Goal: Transaction & Acquisition: Download file/media

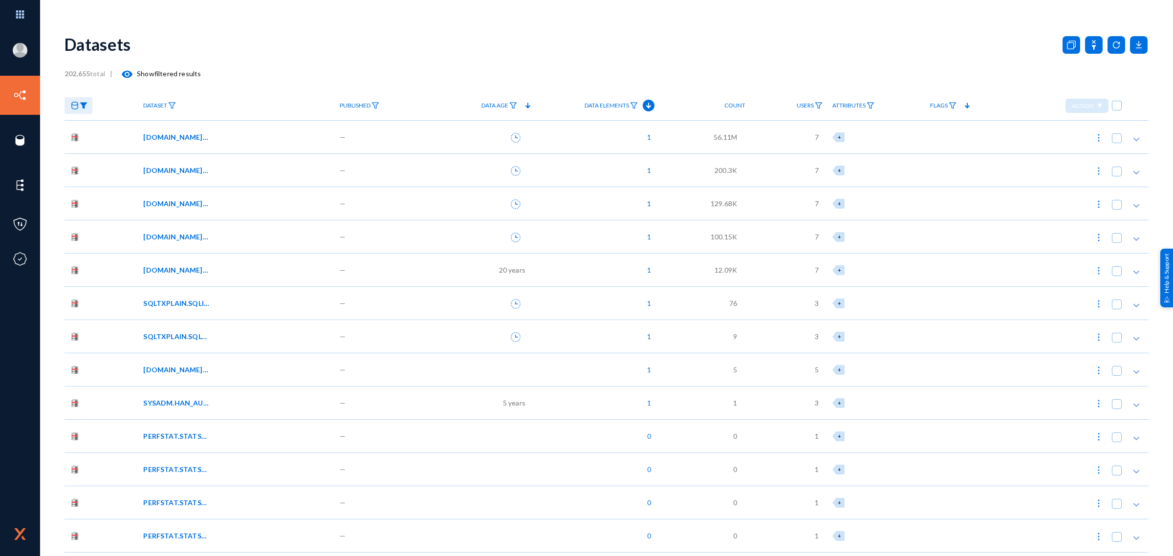
click at [328, 49] on div "Datasets" at bounding box center [607, 44] width 1084 height 40
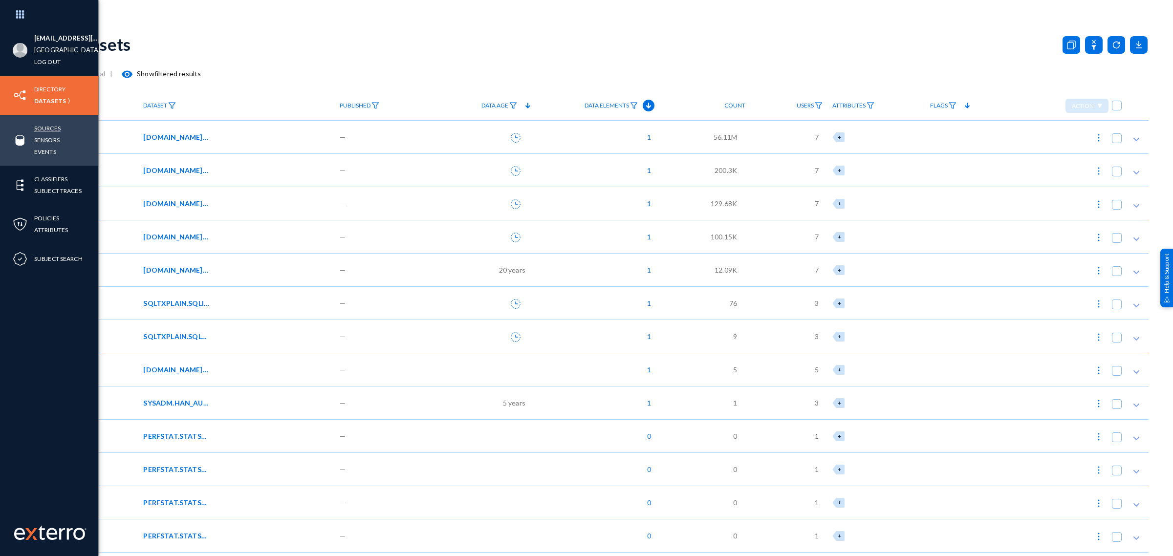
click at [47, 125] on link "Sources" at bounding box center [47, 128] width 26 height 11
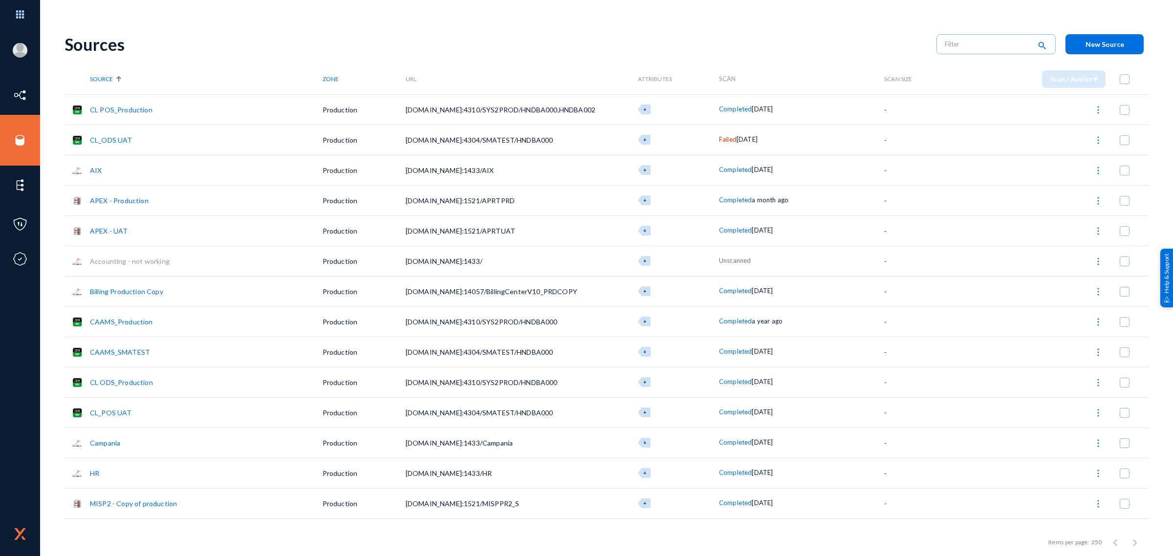
click at [203, 32] on div "Sources search New Source" at bounding box center [607, 44] width 1084 height 40
click at [113, 228] on link "APEX - UAT" at bounding box center [109, 231] width 38 height 8
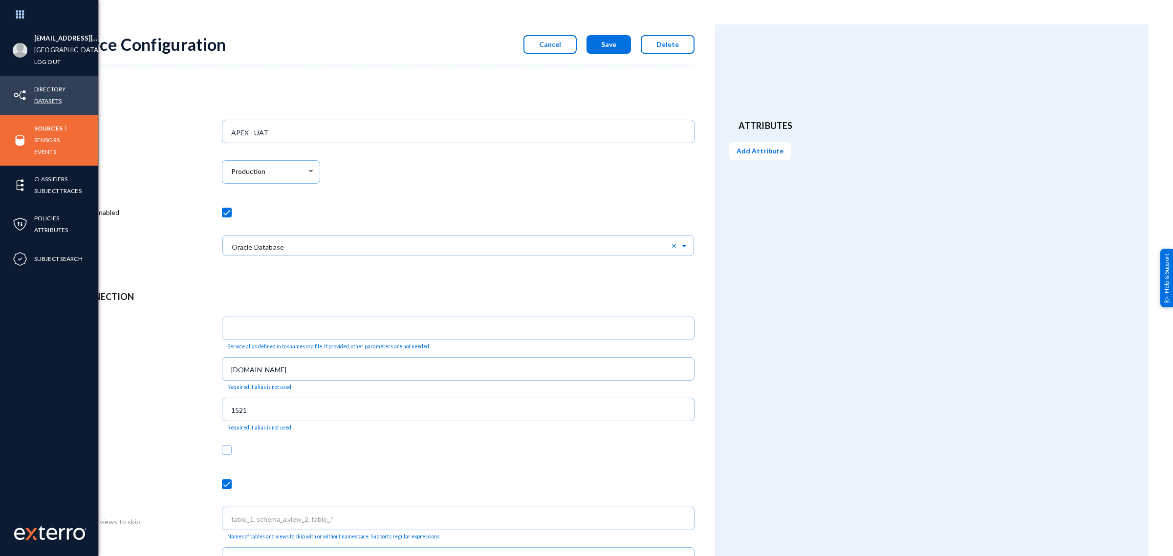
click at [48, 98] on link "Datasets" at bounding box center [47, 100] width 27 height 11
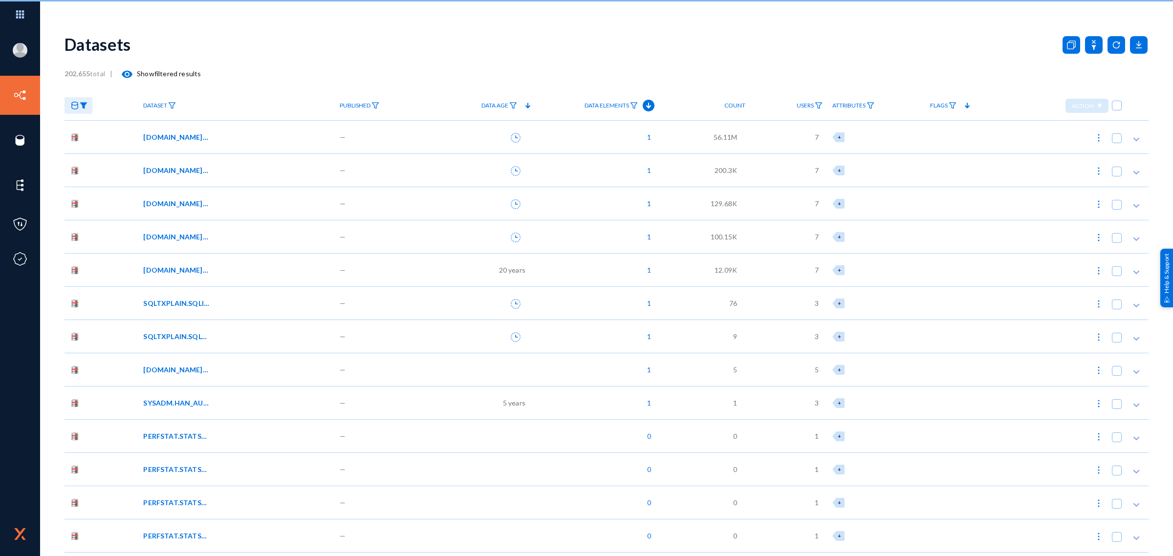
click at [159, 29] on div "Datasets" at bounding box center [607, 44] width 1084 height 40
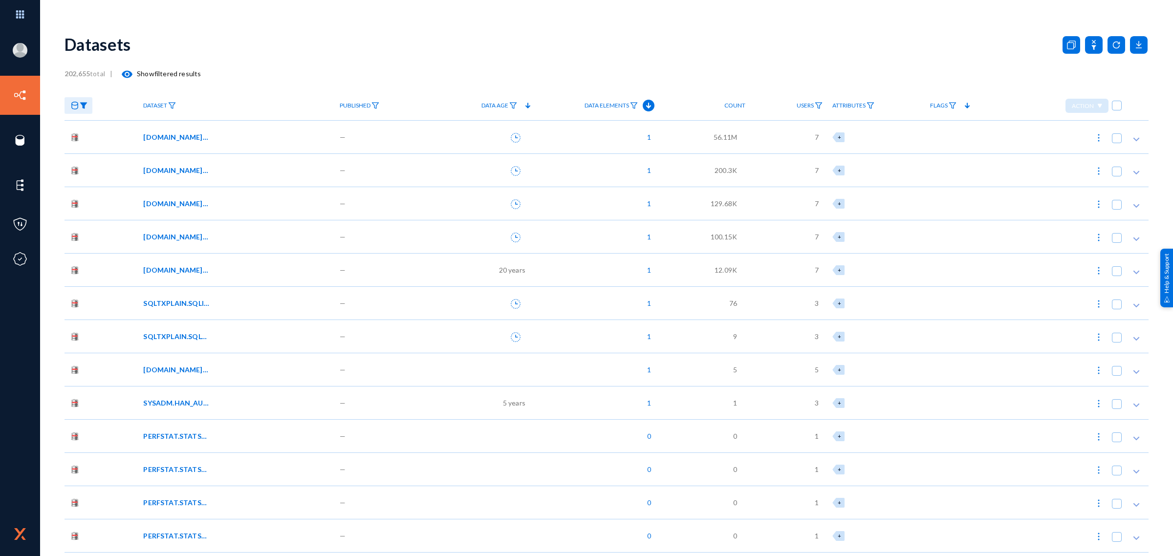
click at [86, 106] on img at bounding box center [84, 105] width 8 height 7
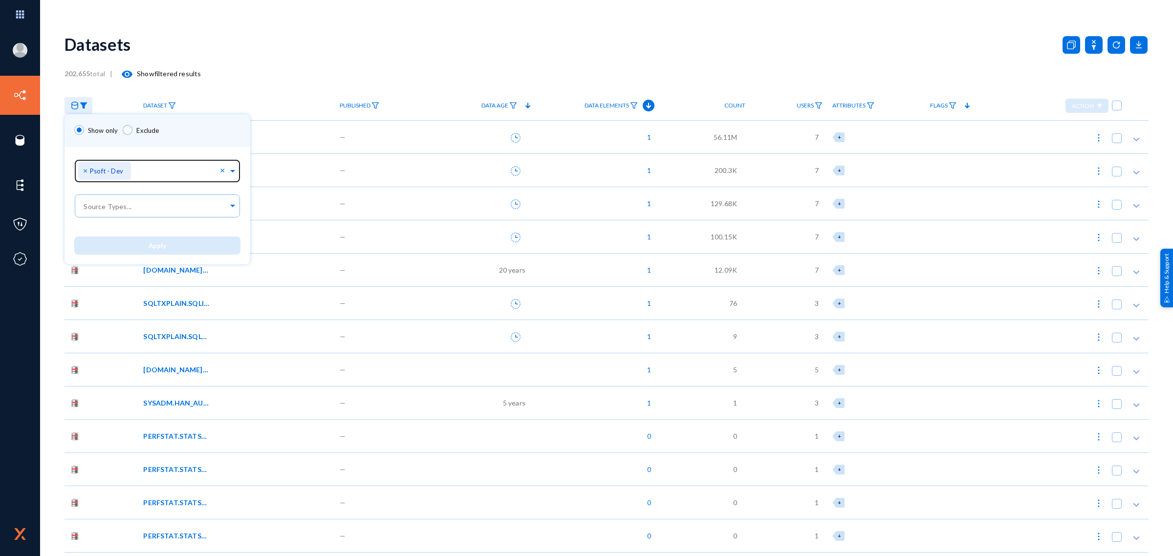
click at [83, 170] on span "×" at bounding box center [86, 170] width 7 height 9
click at [86, 170] on input "text" at bounding box center [155, 172] width 146 height 9
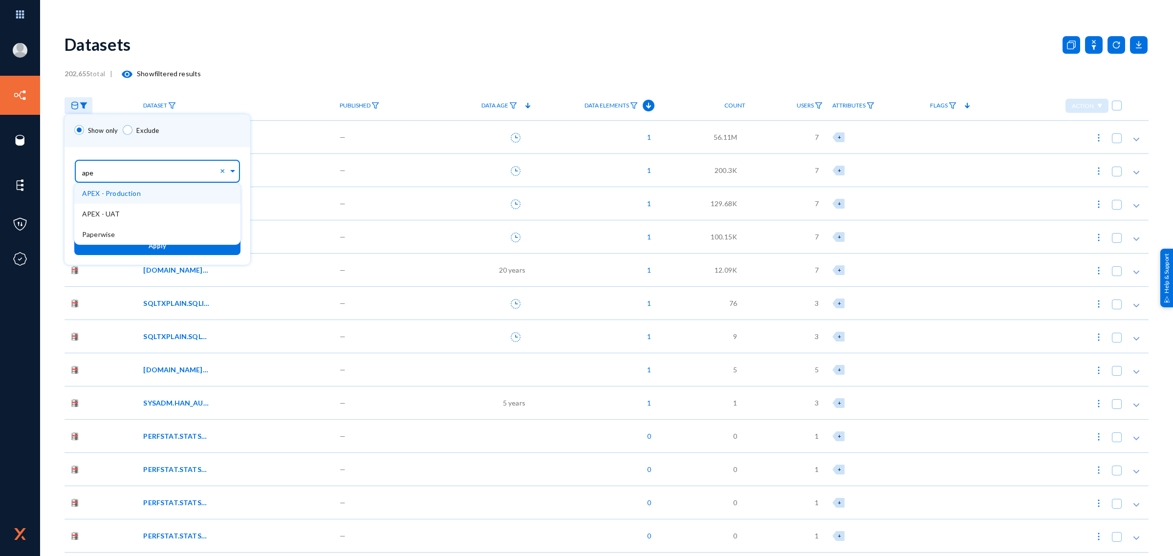
type input "apex"
click at [113, 212] on span "APEX - UAT" at bounding box center [101, 214] width 38 height 8
click at [177, 134] on div "Show only Exclude" at bounding box center [158, 130] width 186 height 33
click at [174, 246] on button "Apply" at bounding box center [157, 246] width 166 height 18
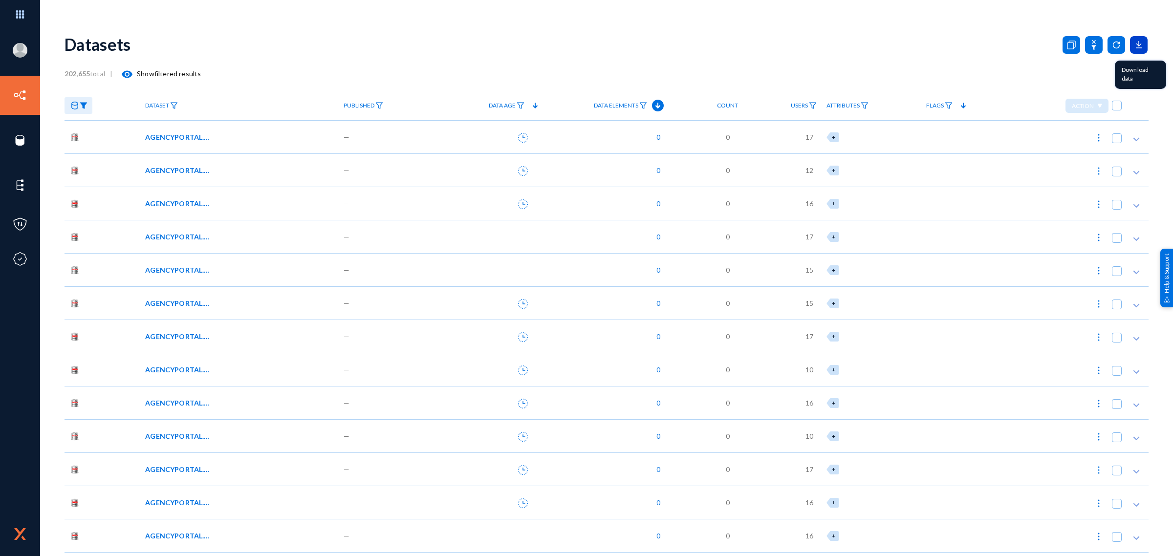
click at [1133, 48] on icon at bounding box center [1139, 45] width 18 height 18
click at [169, 16] on div at bounding box center [586, 278] width 1173 height 556
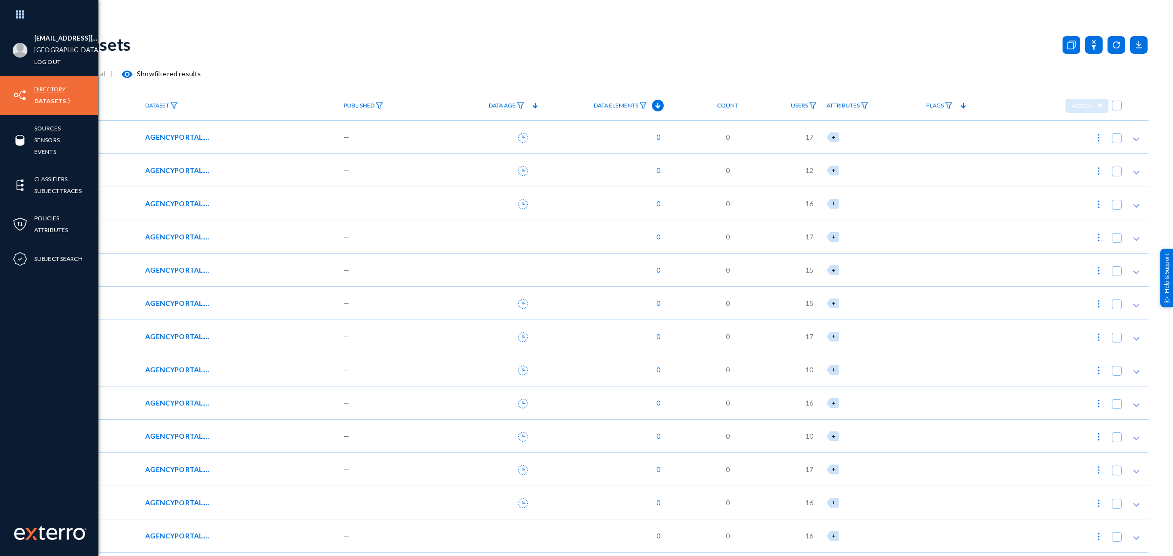
click at [37, 89] on link "Directory" at bounding box center [49, 89] width 31 height 11
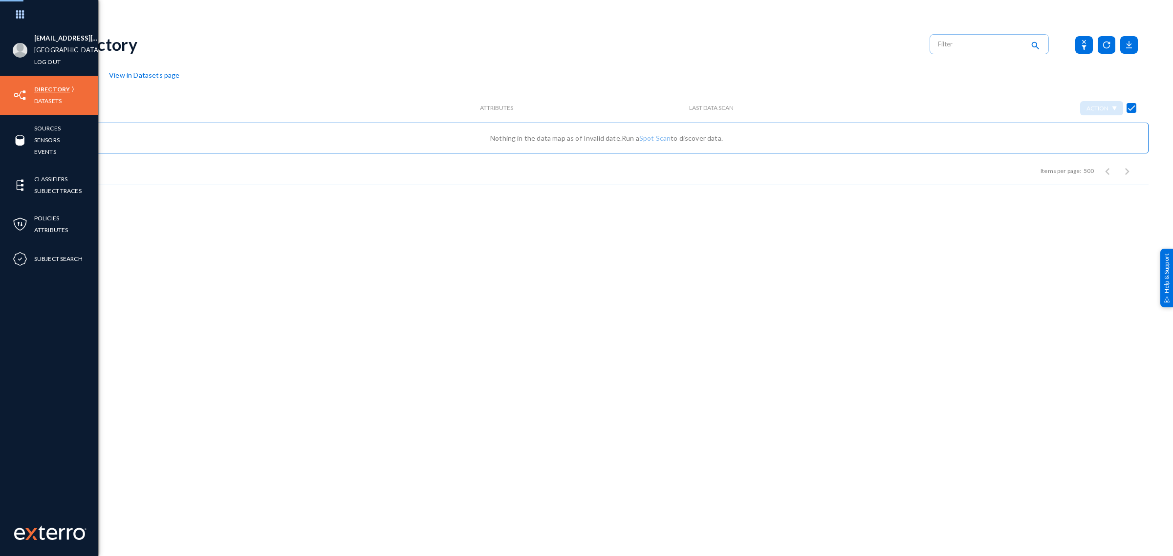
checkbox input "false"
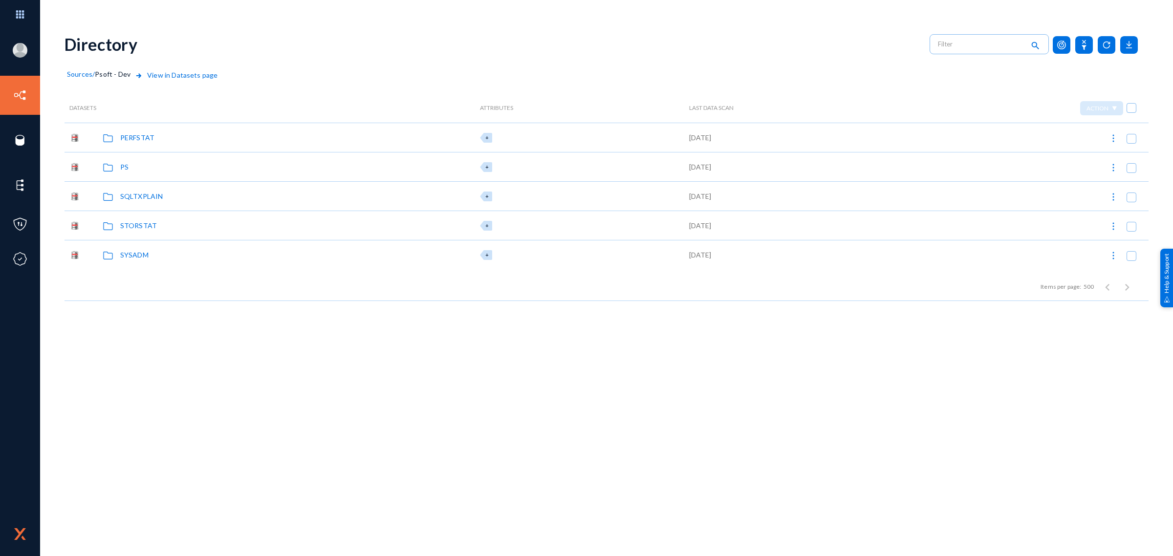
click at [79, 71] on span "Sources" at bounding box center [79, 74] width 25 height 8
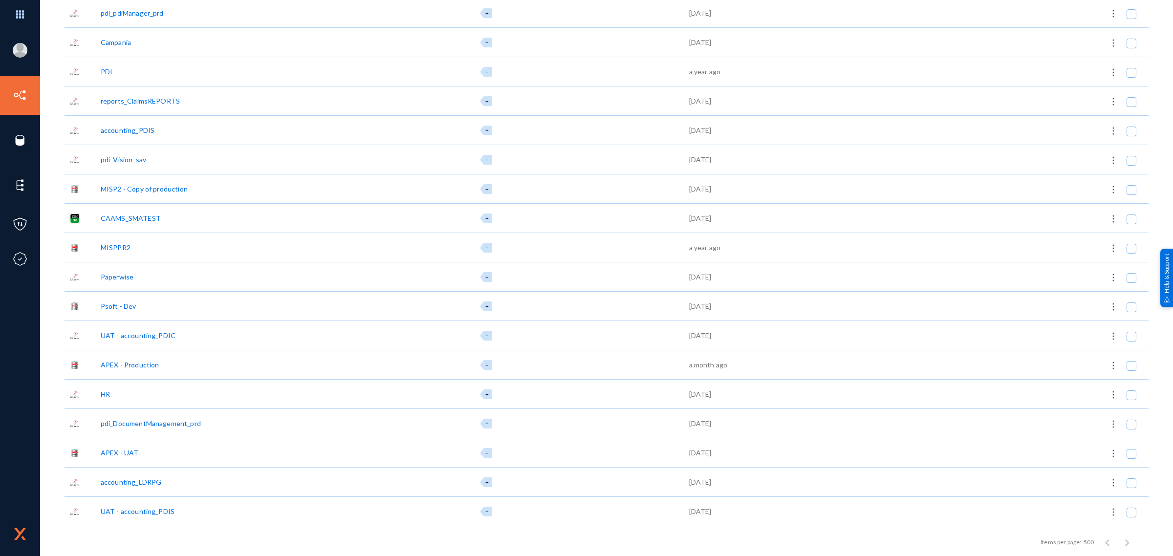
scroll to position [262, 0]
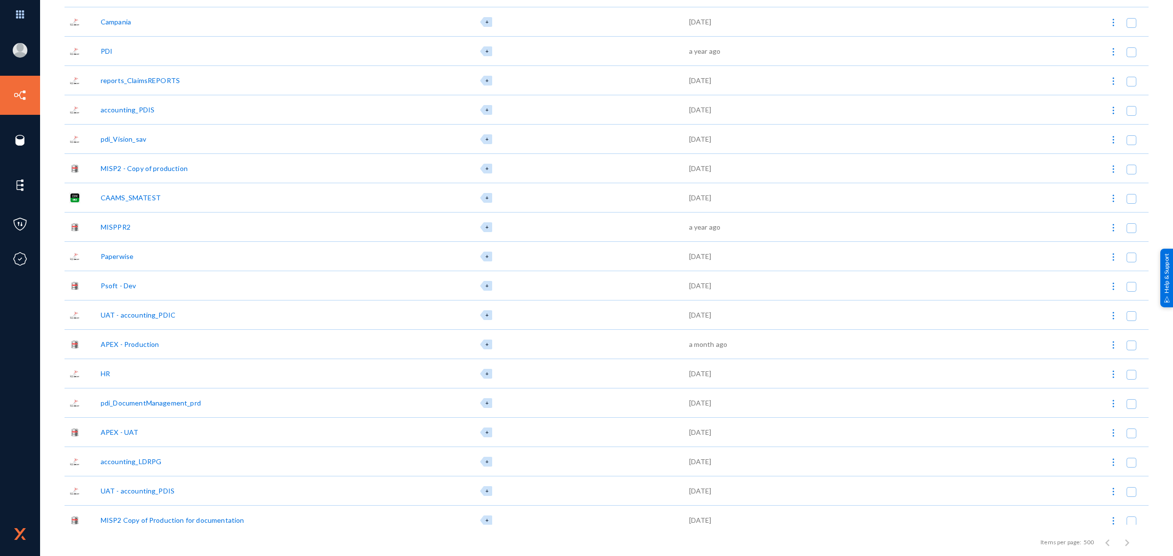
click at [128, 432] on div "APEX - UAT" at bounding box center [120, 432] width 38 height 10
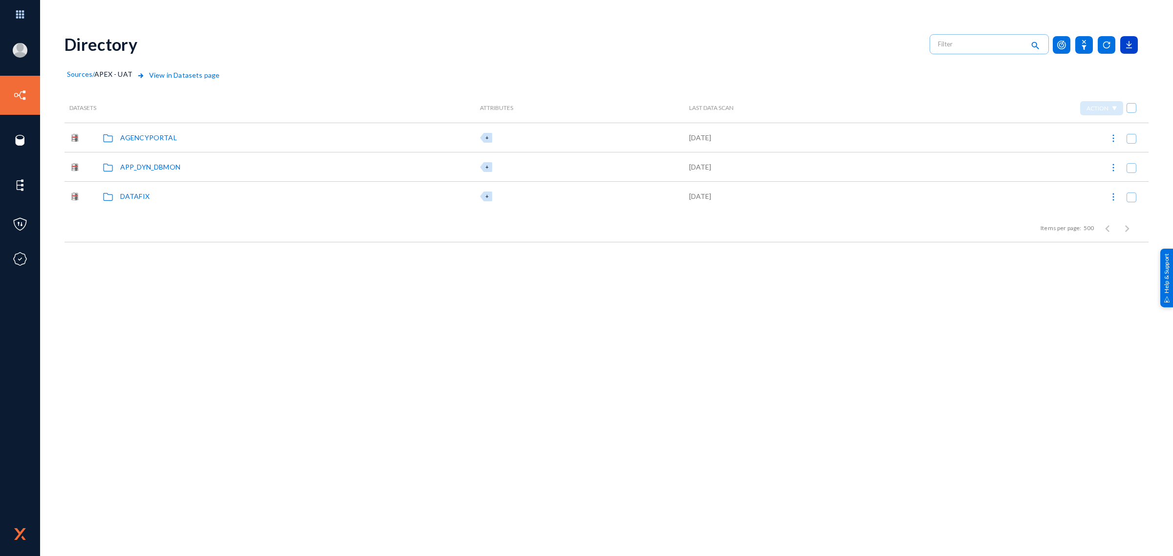
click at [1132, 48] on icon at bounding box center [1129, 45] width 18 height 18
click at [1070, 114] on button "Datasets Age Report" at bounding box center [1081, 116] width 113 height 23
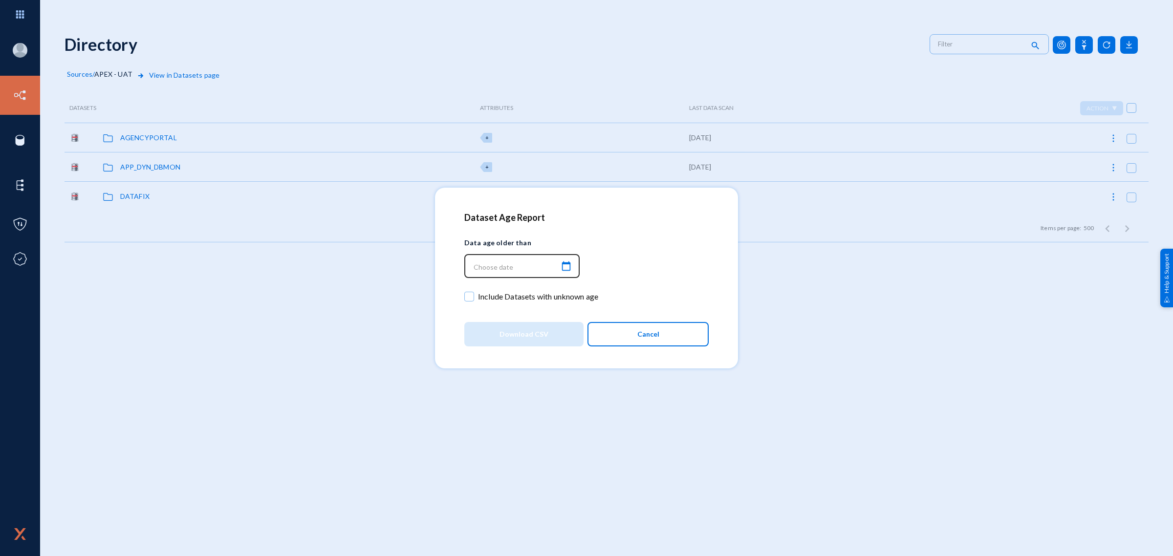
click at [565, 267] on mat-icon "calendar_today" at bounding box center [566, 266] width 12 height 13
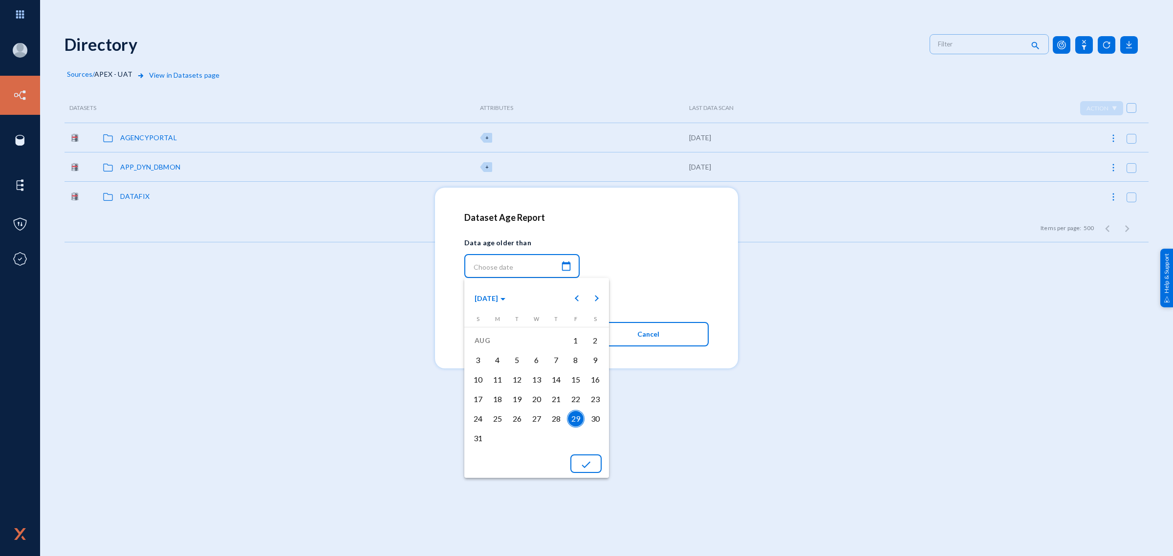
click at [586, 463] on mat-icon "done" at bounding box center [586, 465] width 12 height 12
type input "[DATE] 11:05:38"
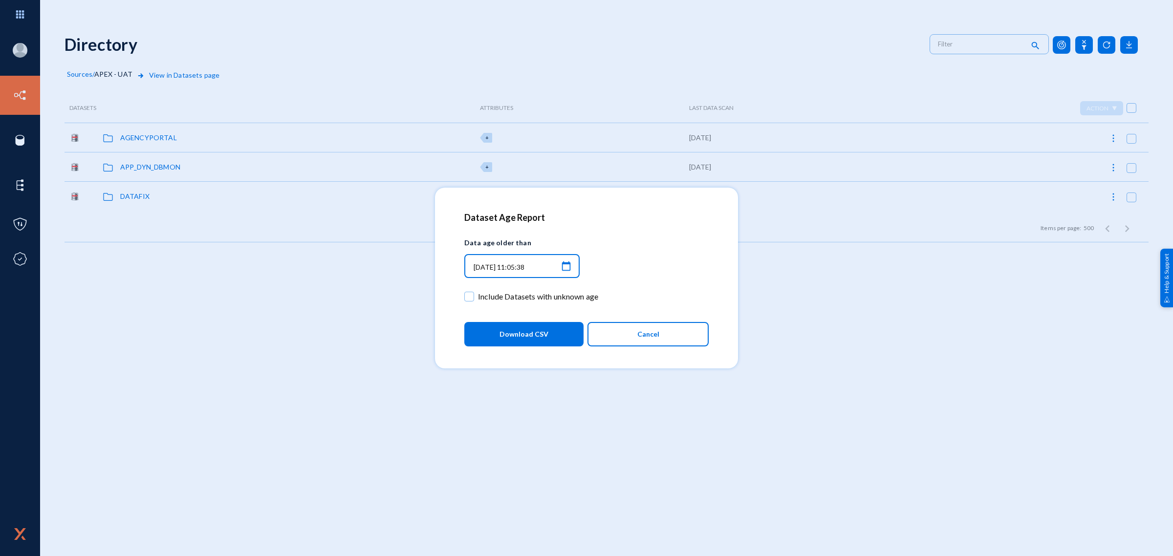
click at [570, 299] on span "Include Datasets with unknown age" at bounding box center [538, 296] width 120 height 15
click at [470, 301] on input "Include Datasets with unknown age" at bounding box center [469, 301] width 1 height 1
checkbox input "true"
click at [547, 335] on button "Download CSV" at bounding box center [523, 334] width 119 height 24
